Goal: Navigation & Orientation: Find specific page/section

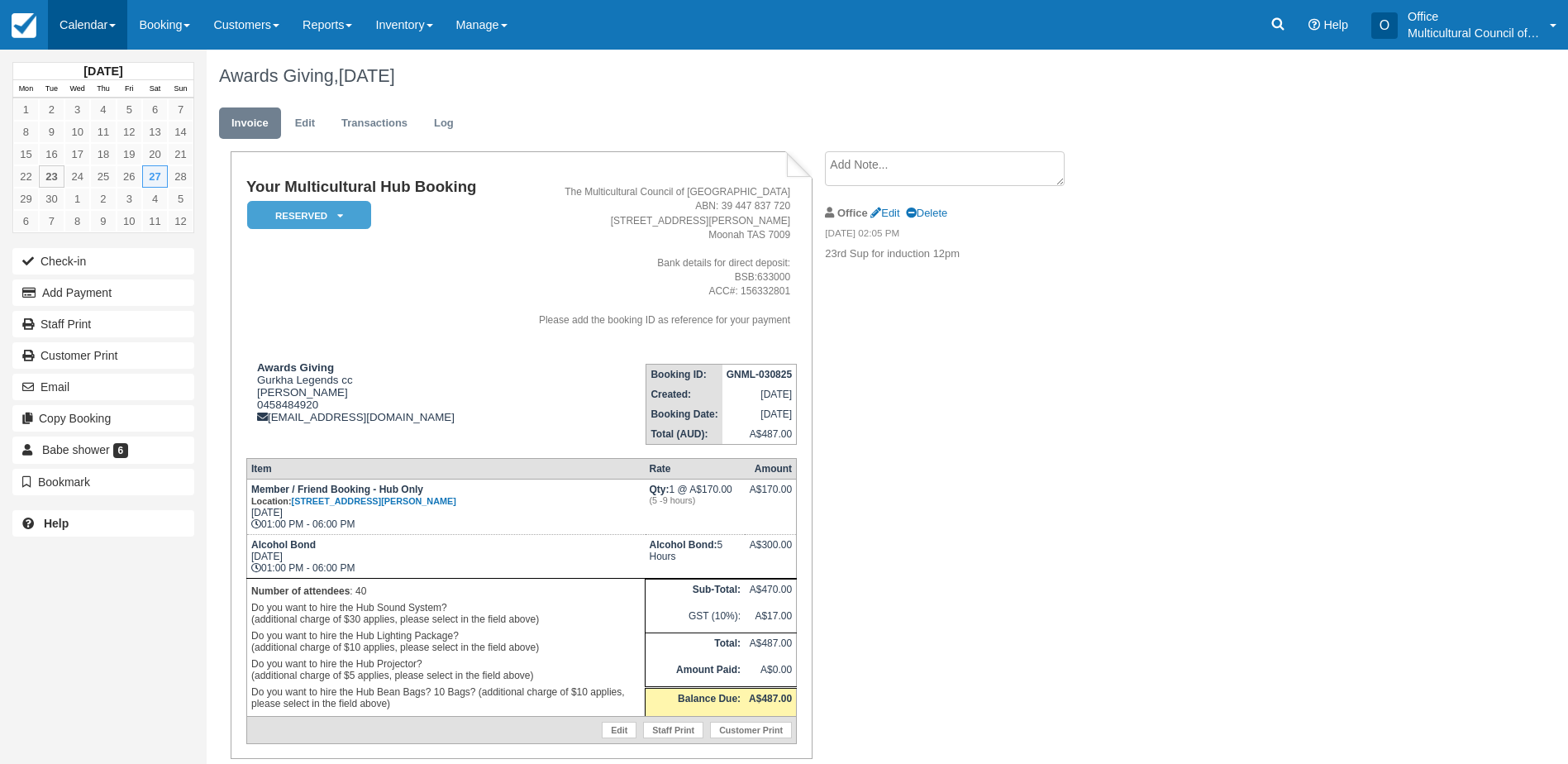
drag, startPoint x: 63, startPoint y: 18, endPoint x: 82, endPoint y: 29, distance: 22.0
click at [63, 18] on link "Calendar" at bounding box center [88, 25] width 79 height 49
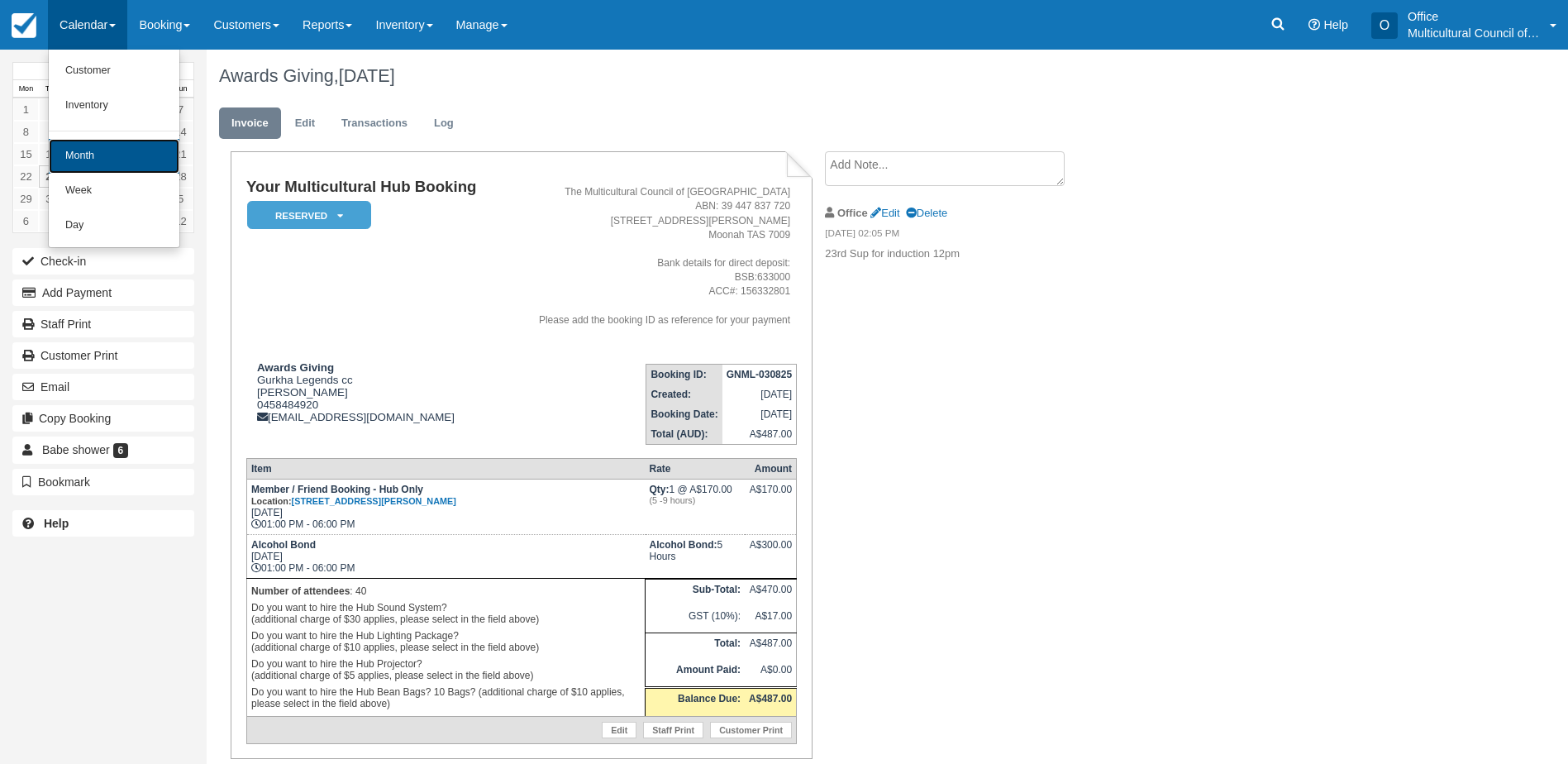
click at [141, 145] on link "Month" at bounding box center [114, 156] width 130 height 35
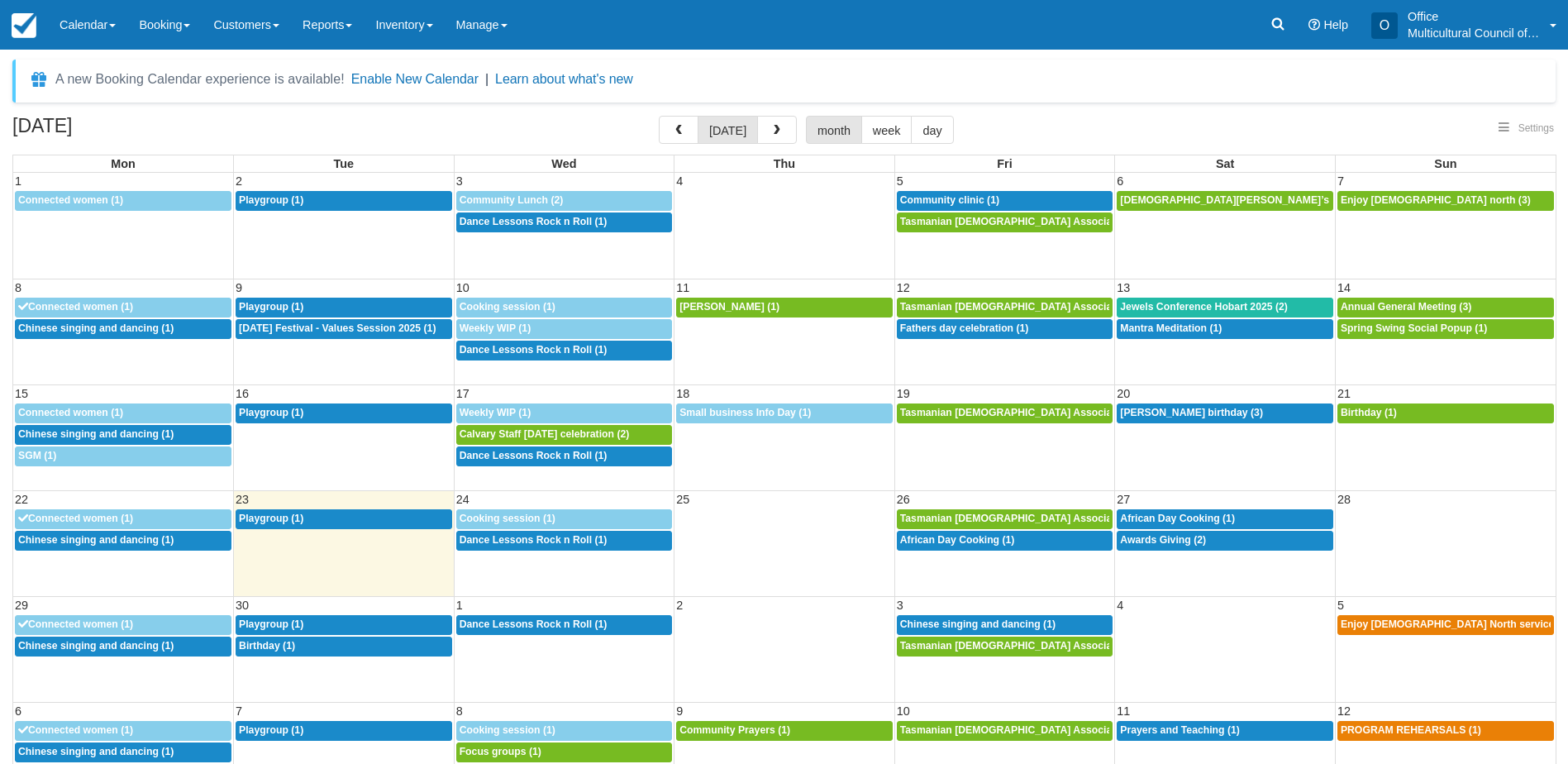
select select
click at [782, 133] on button "button" at bounding box center [777, 129] width 39 height 28
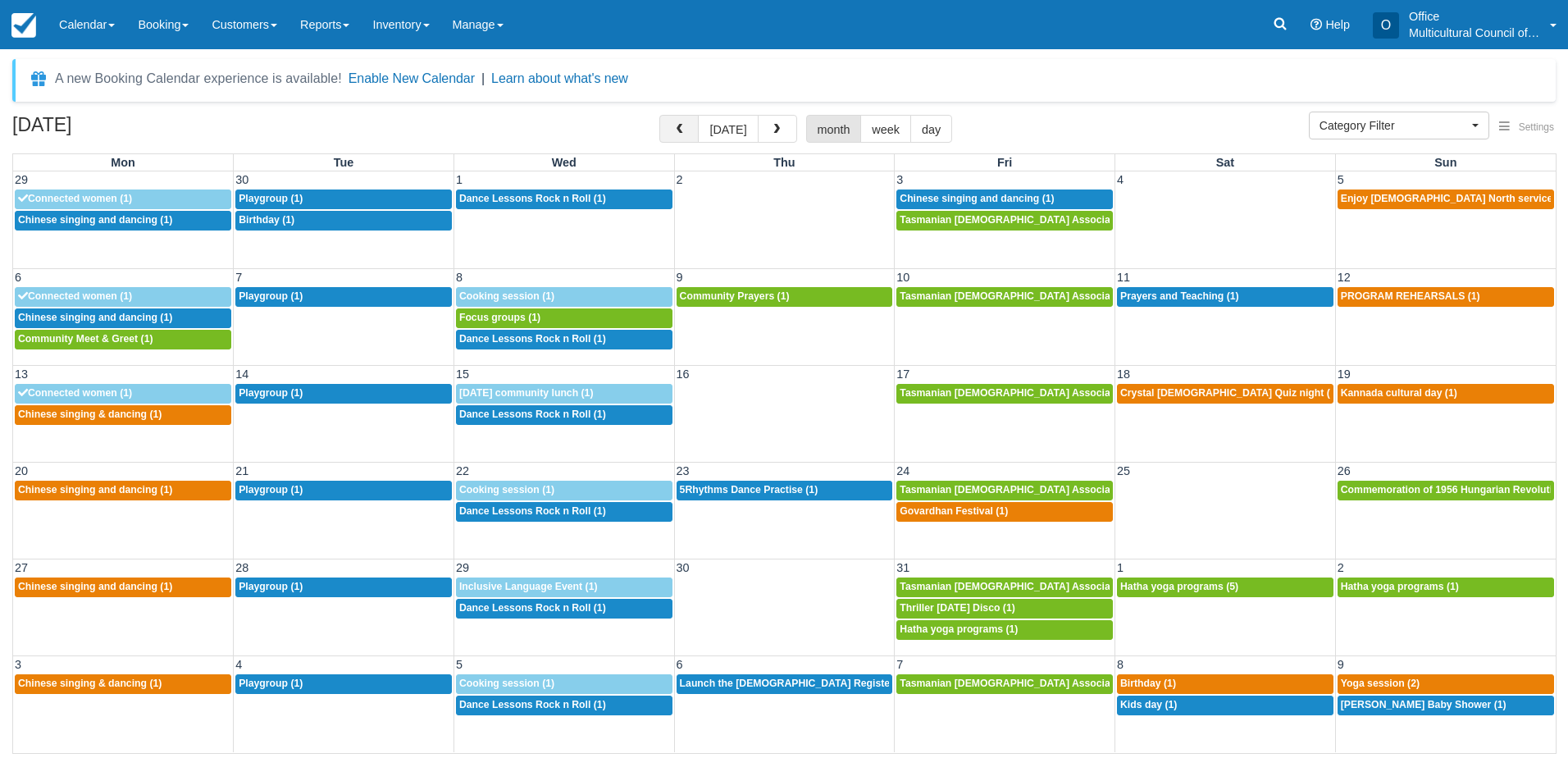
click at [686, 122] on button "button" at bounding box center [679, 128] width 39 height 27
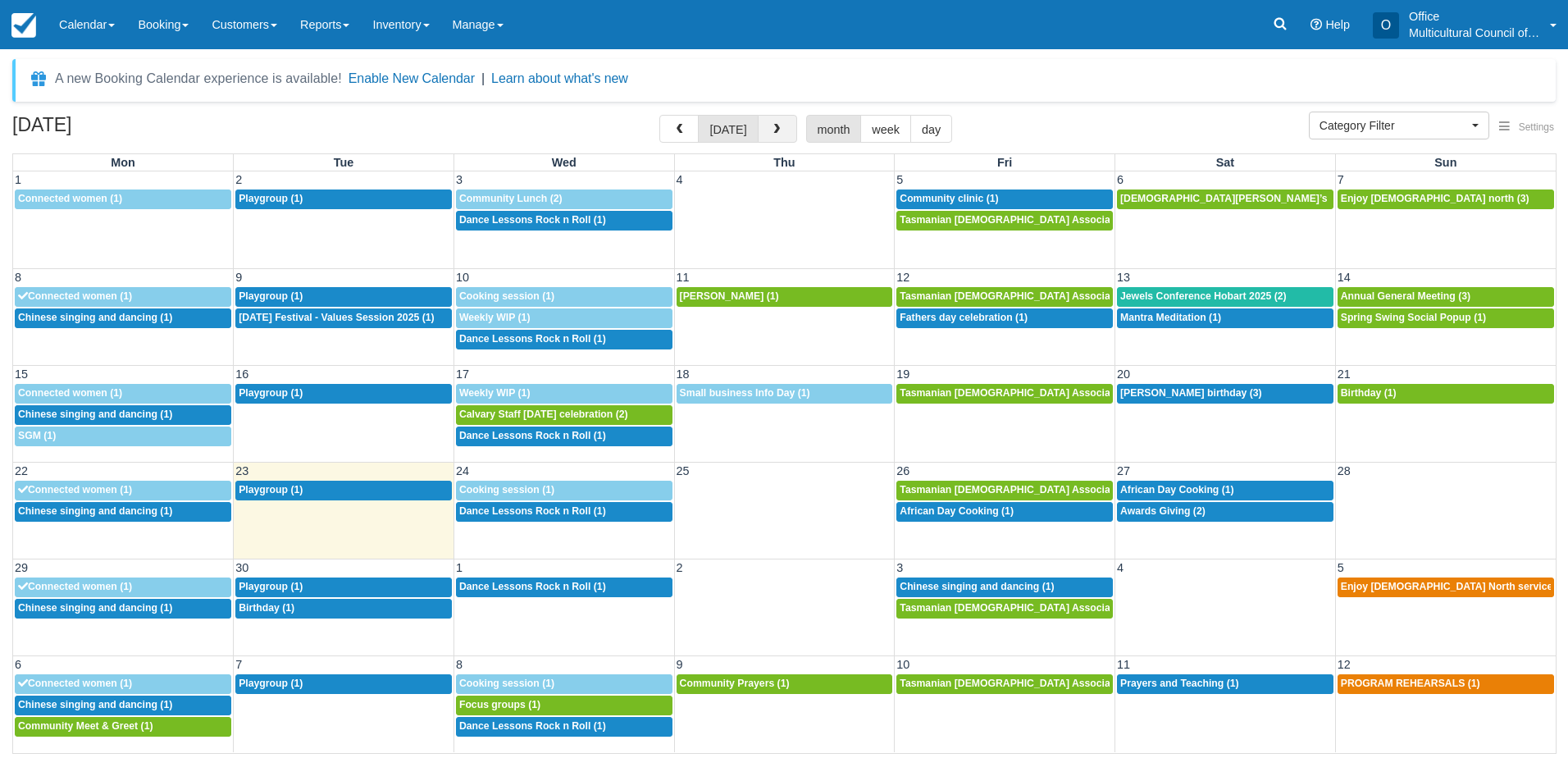
click at [776, 128] on span "button" at bounding box center [777, 129] width 12 height 12
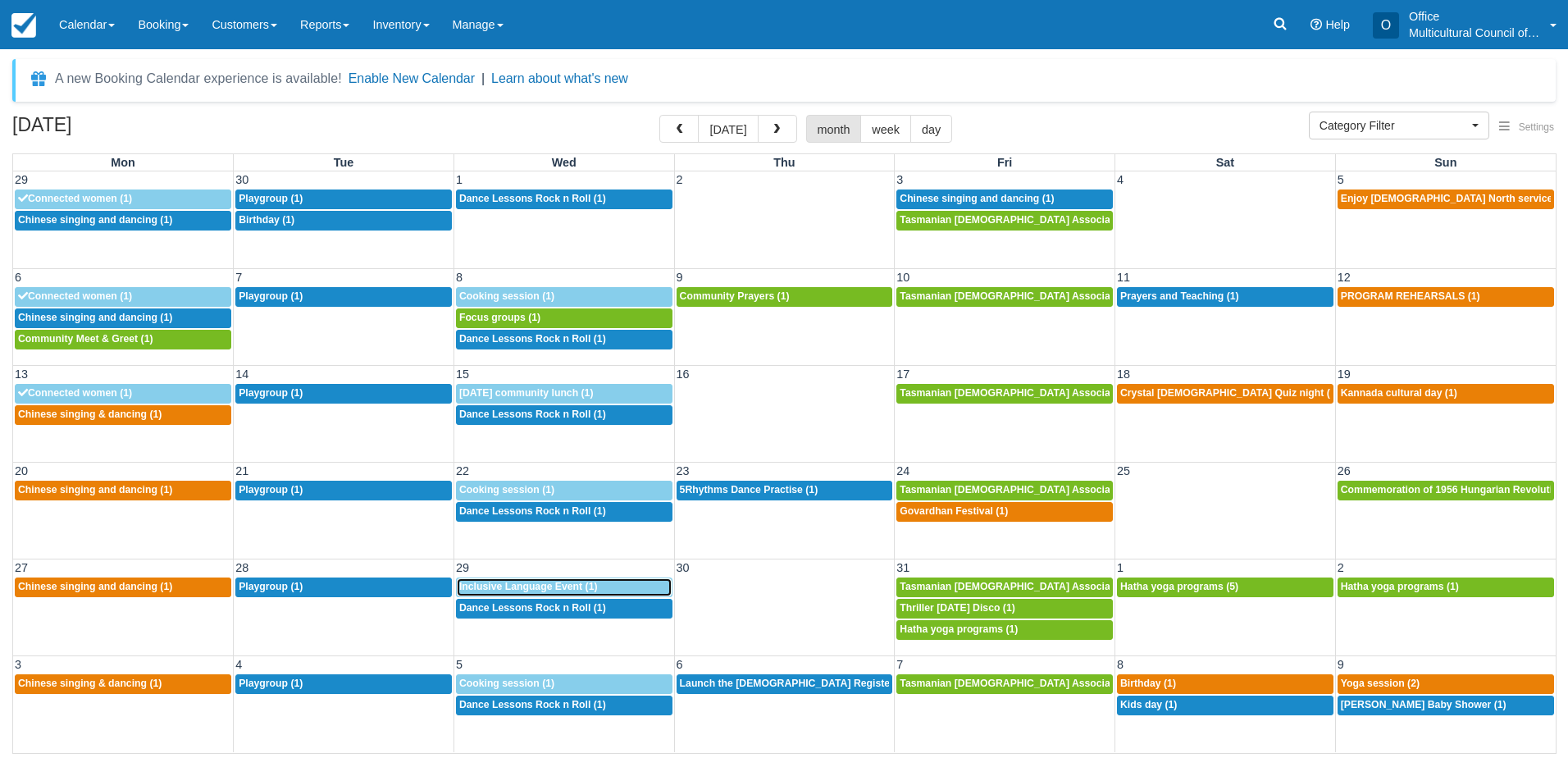
click at [574, 592] on div "9a Inclusive Language Event (1)" at bounding box center [564, 587] width 210 height 13
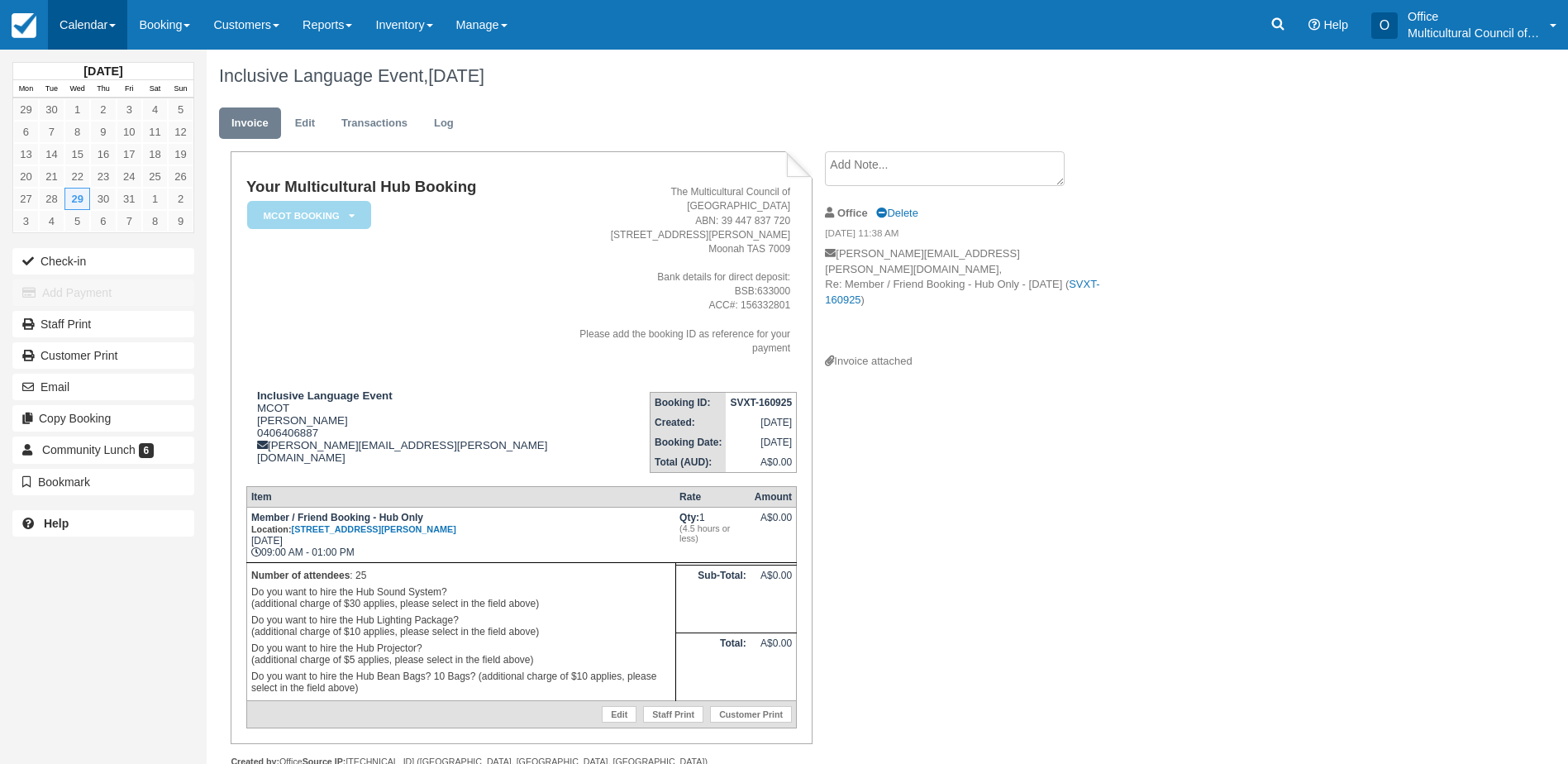
click at [70, 13] on link "Calendar" at bounding box center [88, 25] width 79 height 49
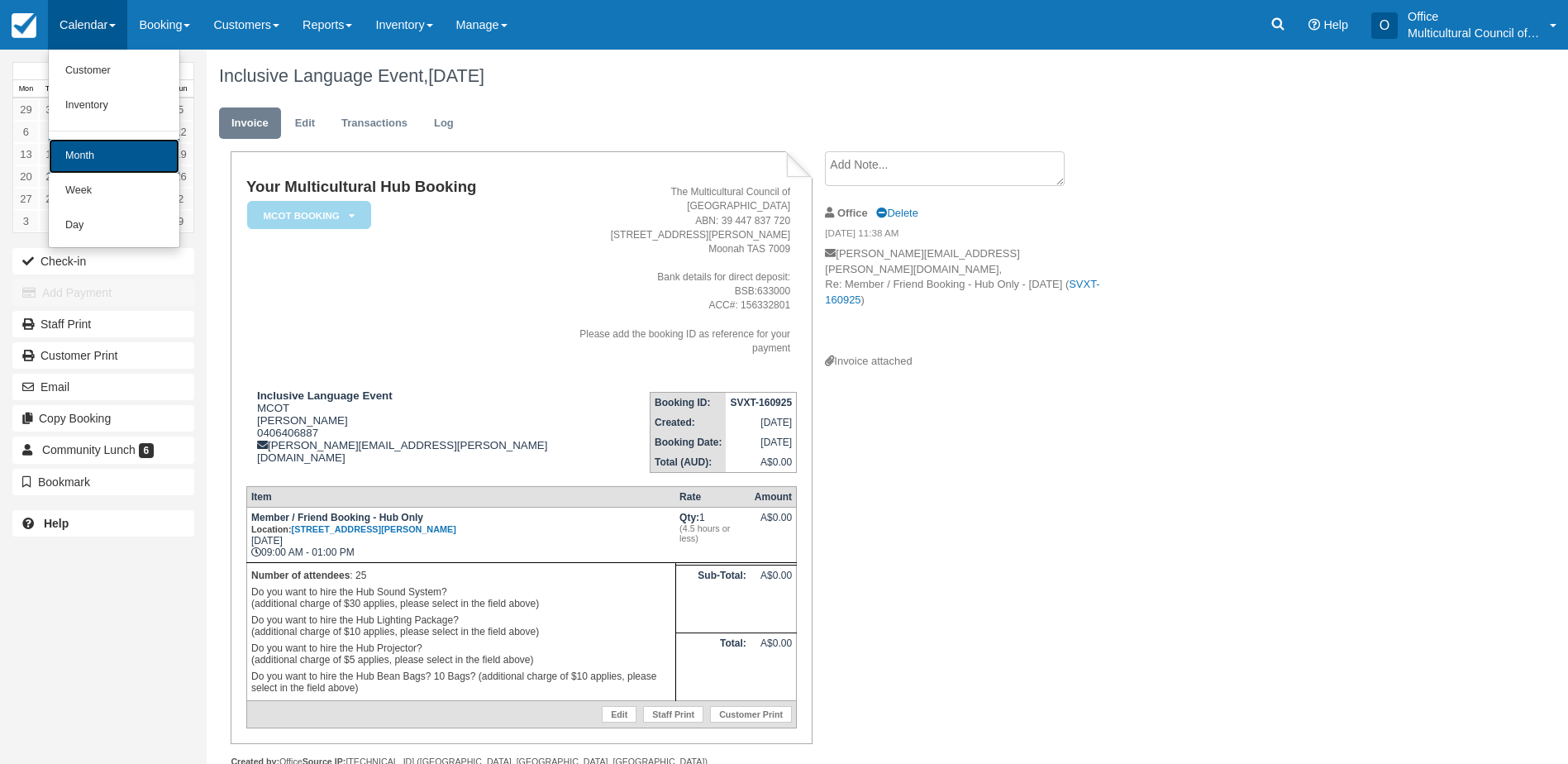
click at [84, 161] on link "Month" at bounding box center [114, 156] width 130 height 35
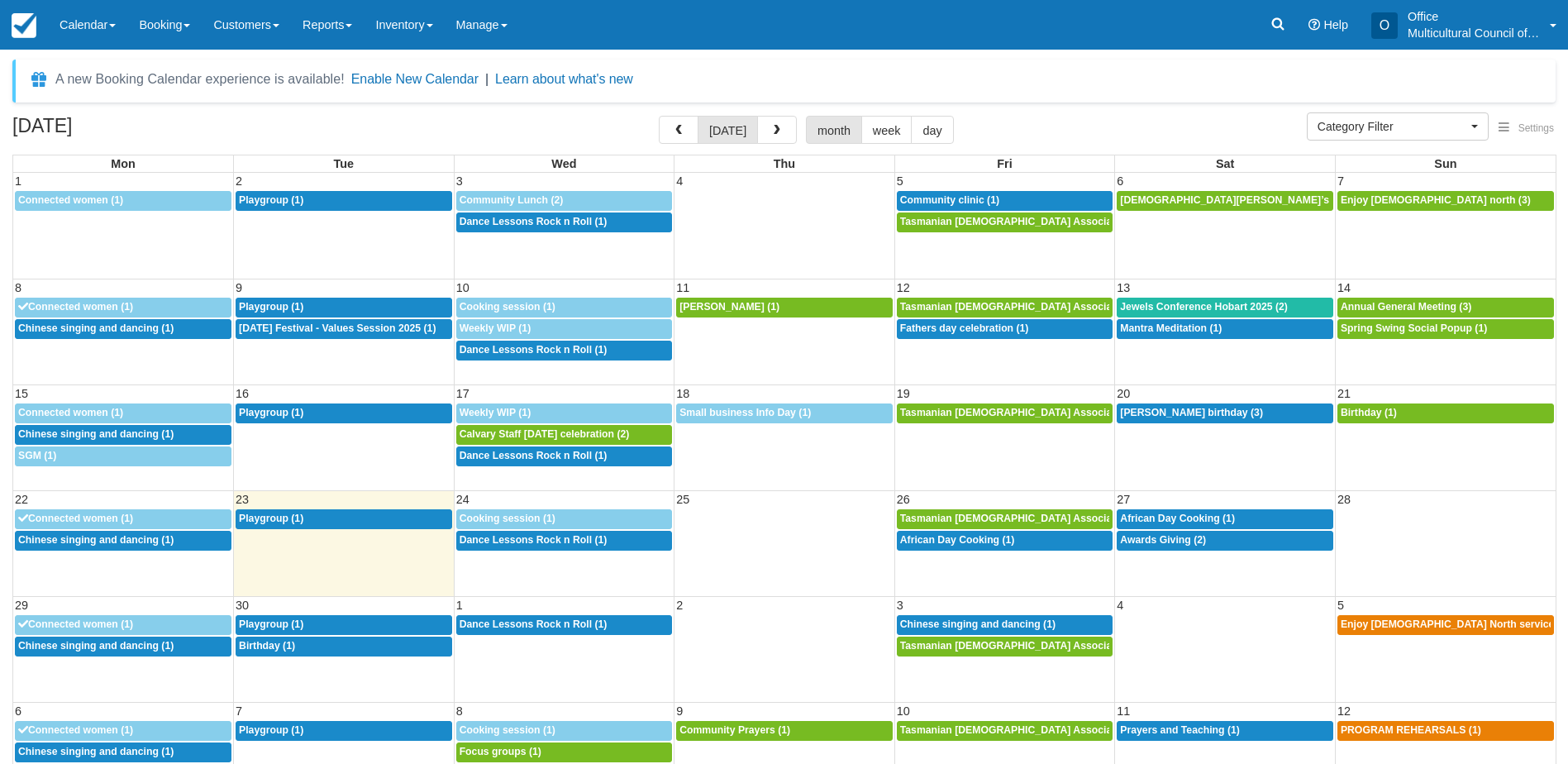
select select
click at [1176, 545] on span "Awards Giving (2)" at bounding box center [1162, 540] width 86 height 12
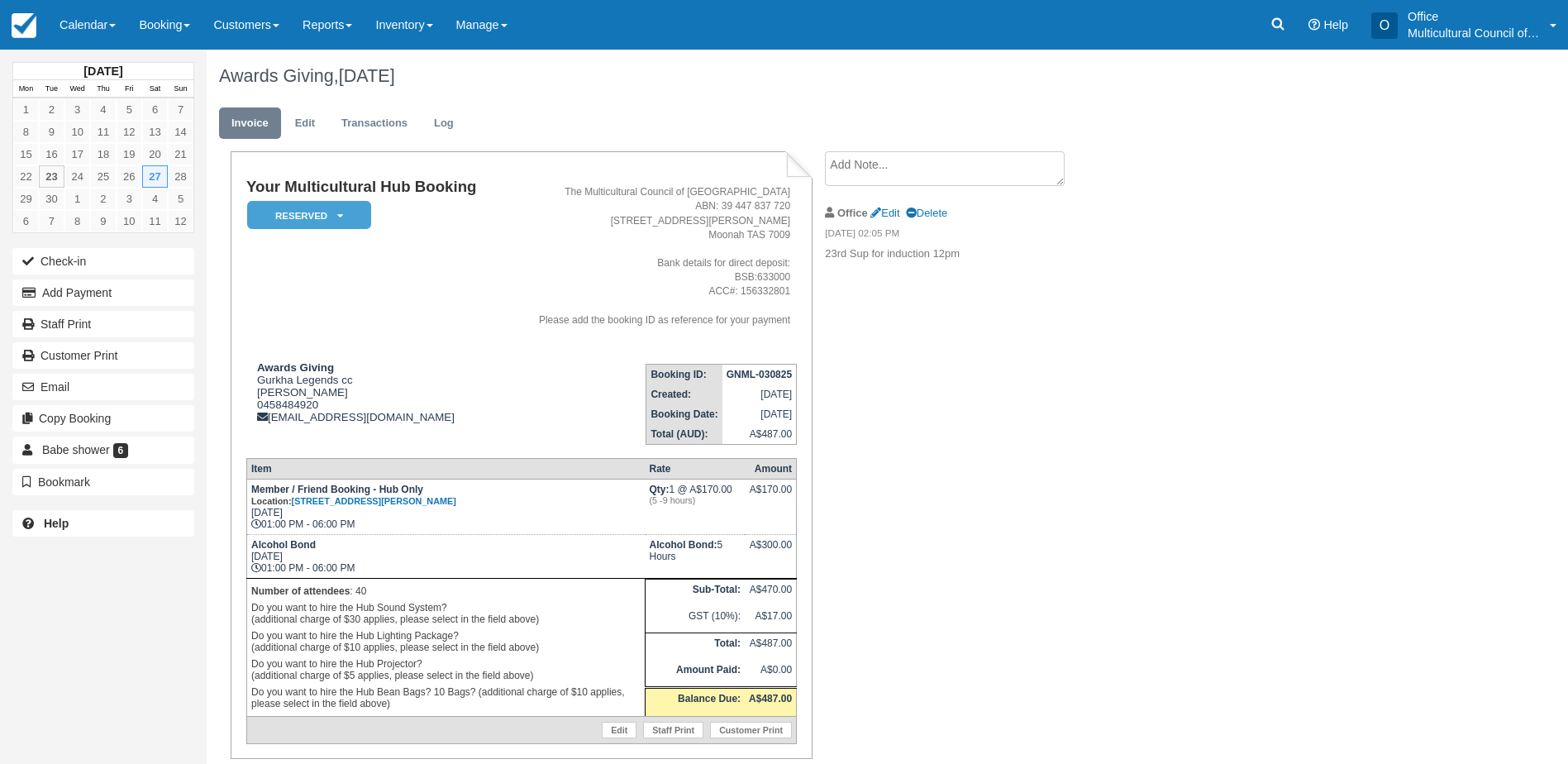
click at [949, 478] on div "Your Multicultural Hub Booking Reserved   Pending Bond and deposit Paid Cancell…" at bounding box center [661, 491] width 909 height 680
